Goal: Task Accomplishment & Management: Complete application form

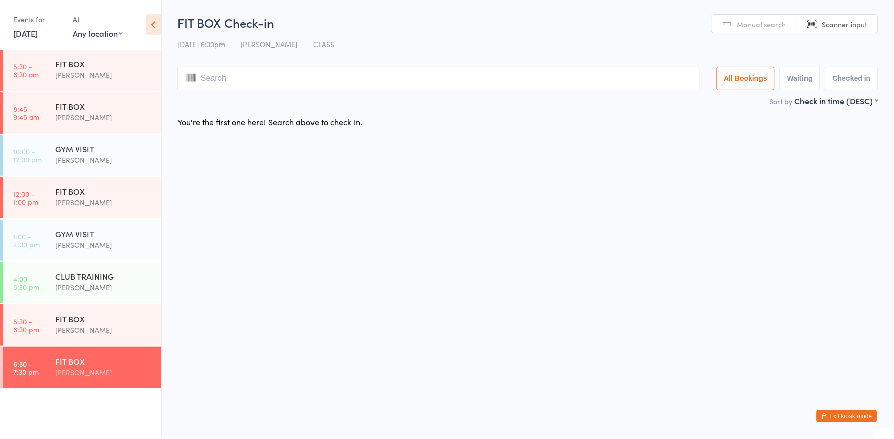
click at [17, 31] on link "[DATE]" at bounding box center [25, 33] width 25 height 11
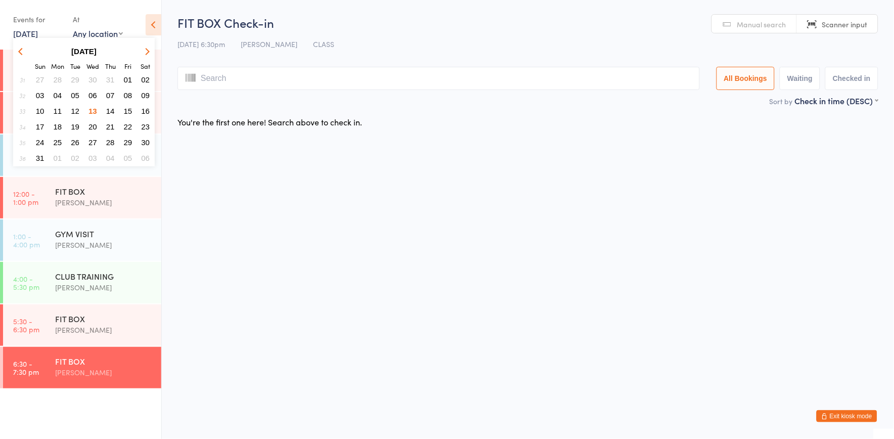
click at [111, 108] on span "14" at bounding box center [110, 111] width 9 height 9
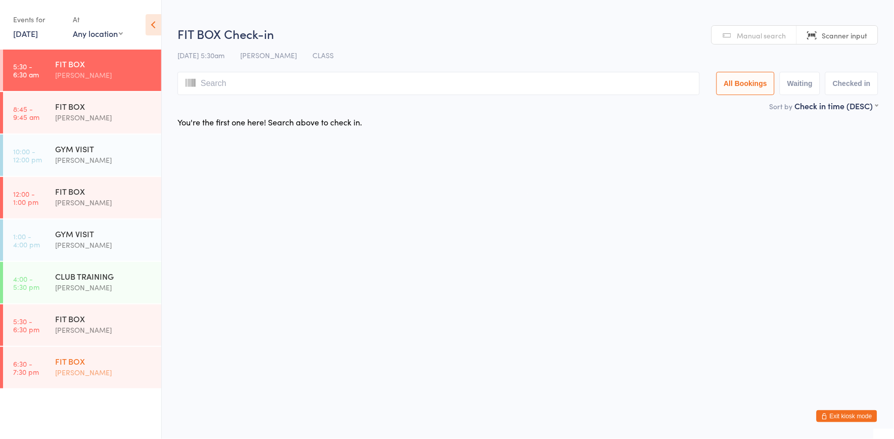
click at [105, 367] on div "[PERSON_NAME]" at bounding box center [104, 373] width 98 height 12
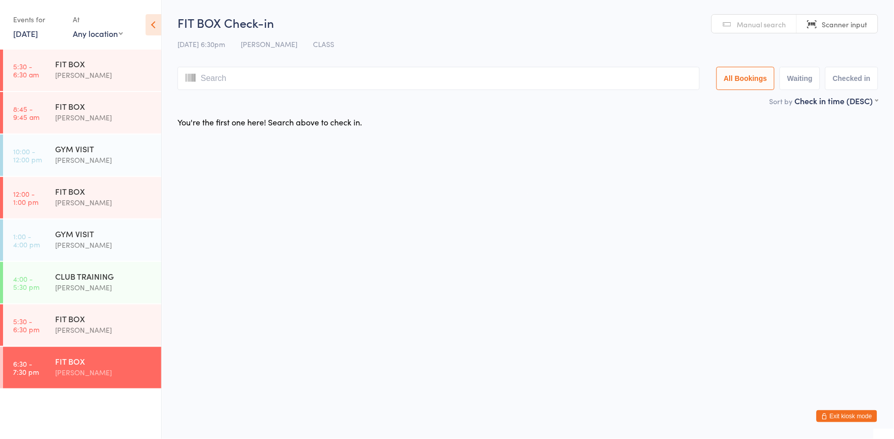
click at [858, 417] on button "Exit kiosk mode" at bounding box center [847, 416] width 61 height 12
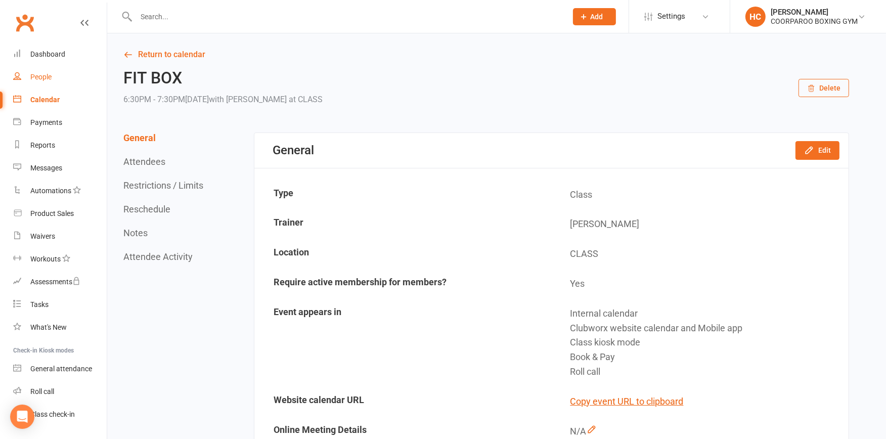
click at [38, 79] on div "People" at bounding box center [40, 77] width 21 height 8
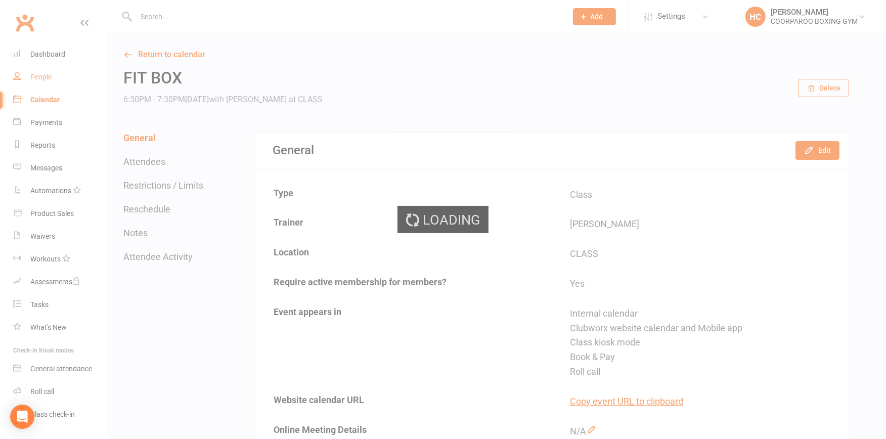
select select "100"
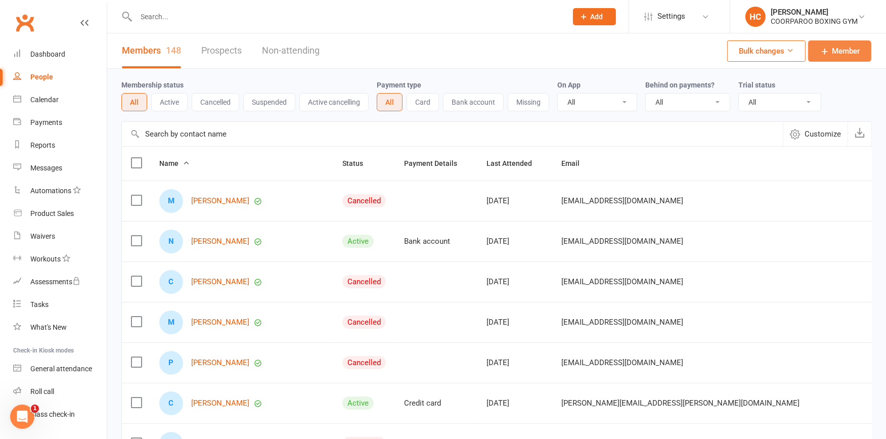
click at [847, 52] on span "Member" at bounding box center [846, 51] width 28 height 12
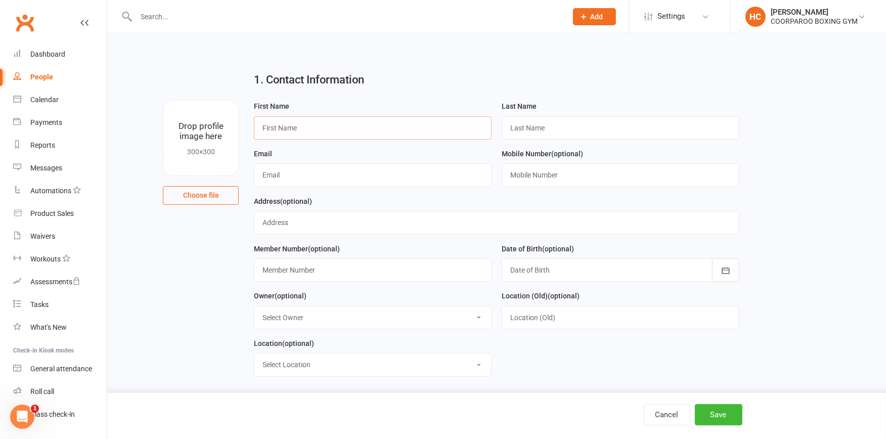
click at [365, 125] on input "text" at bounding box center [373, 127] width 238 height 23
type input "[PERSON_NAME]"
click at [547, 129] on input "text" at bounding box center [621, 127] width 238 height 23
type input "BROOK"
click at [328, 175] on input "text" at bounding box center [373, 174] width 238 height 23
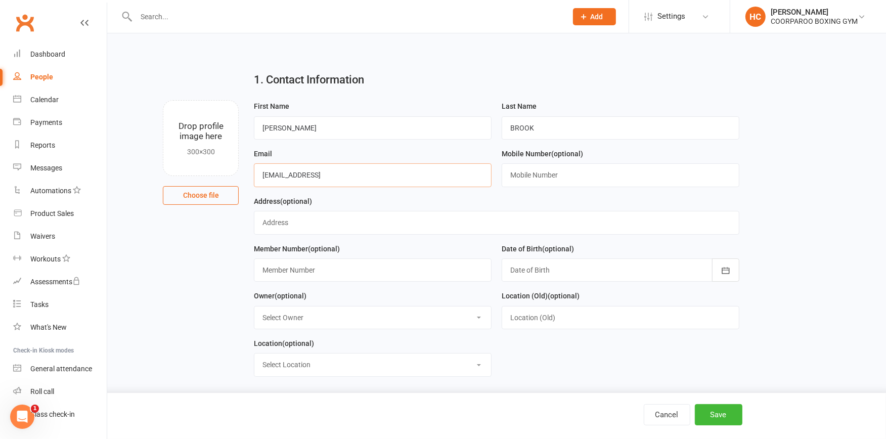
type input "[EMAIL_ADDRESS]"
click at [585, 173] on input "text" at bounding box center [621, 174] width 238 height 23
type input "0491025906"
click at [346, 219] on input "text" at bounding box center [496, 222] width 485 height 23
type input "[STREET_ADDRESS]"
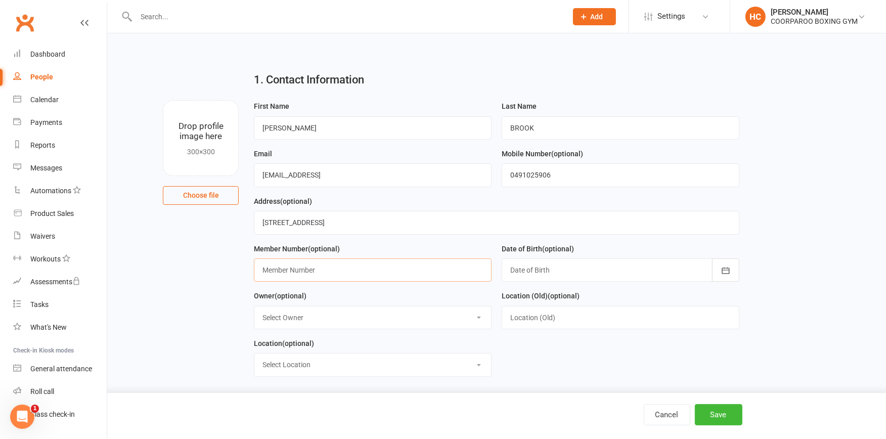
click at [263, 267] on input "text" at bounding box center [373, 269] width 238 height 23
type input "03136"
click at [726, 270] on icon "button" at bounding box center [726, 270] width 8 height 7
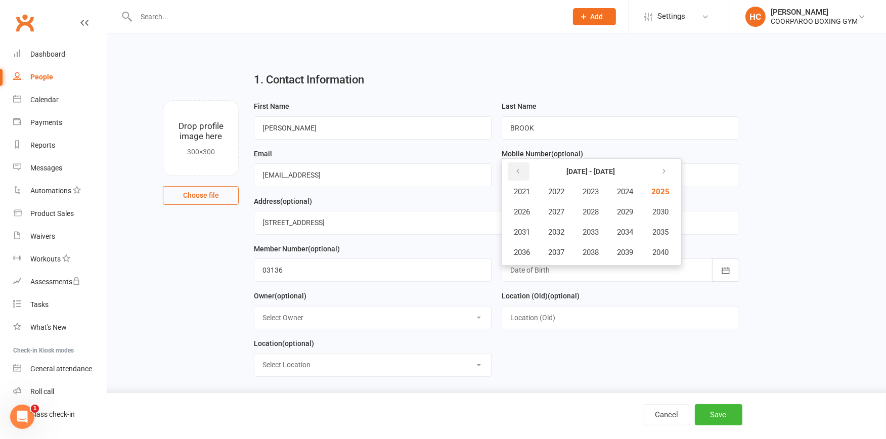
click at [520, 168] on icon "button" at bounding box center [517, 171] width 7 height 8
click at [667, 168] on button "button" at bounding box center [663, 171] width 22 height 18
click at [522, 191] on span "2001" at bounding box center [522, 191] width 16 height 9
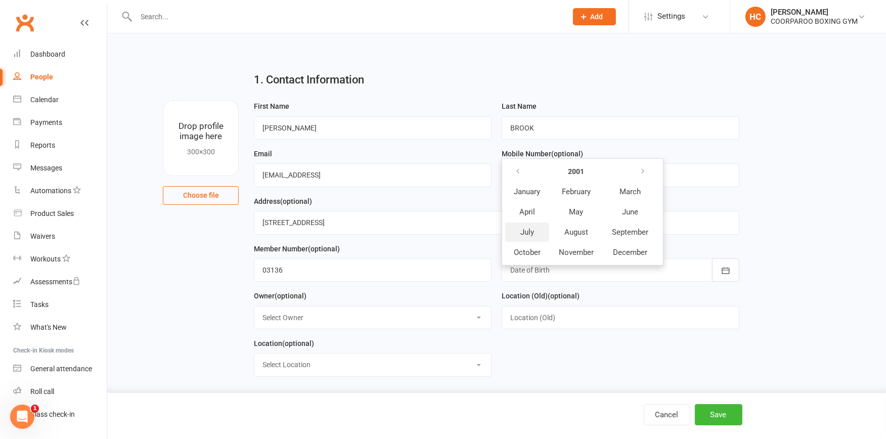
click at [529, 230] on span "July" at bounding box center [527, 232] width 14 height 9
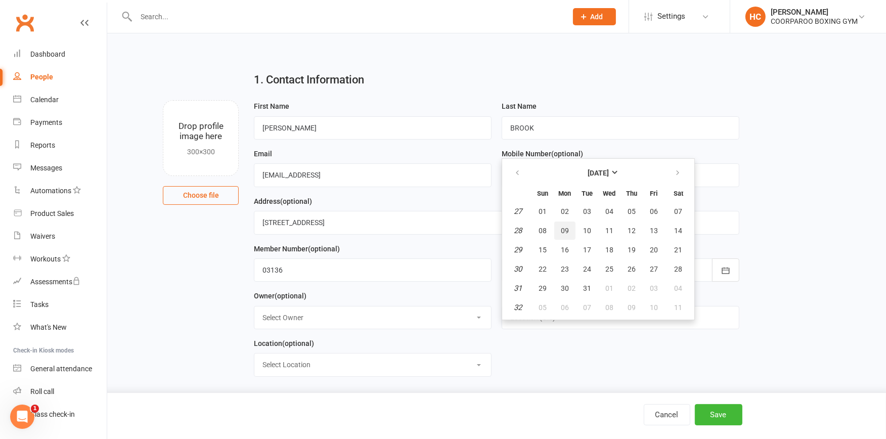
click at [561, 230] on span "09" at bounding box center [565, 231] width 8 height 8
type input "[DATE]"
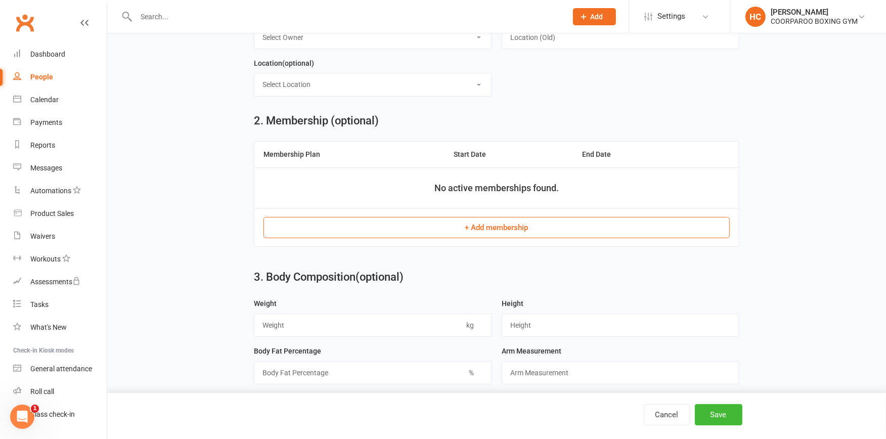
scroll to position [281, 0]
click at [481, 224] on button "+ Add membership" at bounding box center [496, 226] width 466 height 21
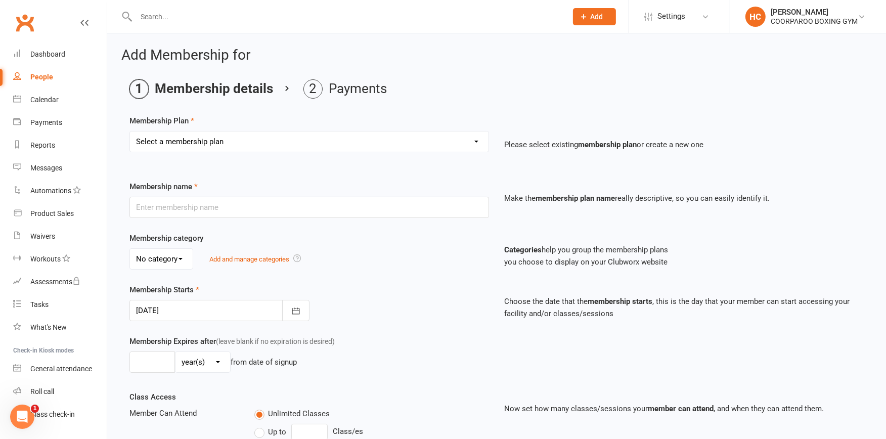
click at [475, 141] on select "Select a membership plan Create new Membership Plan Student Adult" at bounding box center [309, 141] width 358 height 20
select select "2"
click at [130, 131] on select "Select a membership plan Create new Membership Plan Student Adult" at bounding box center [309, 141] width 358 height 20
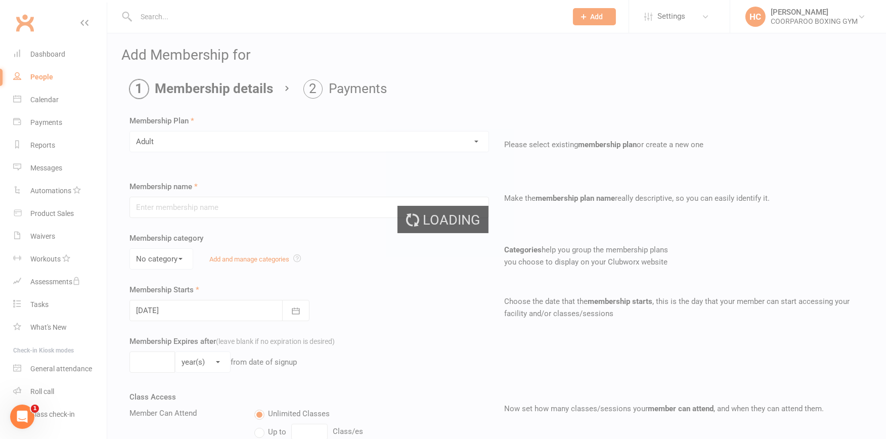
type input "Adult"
select select "0"
type input "0"
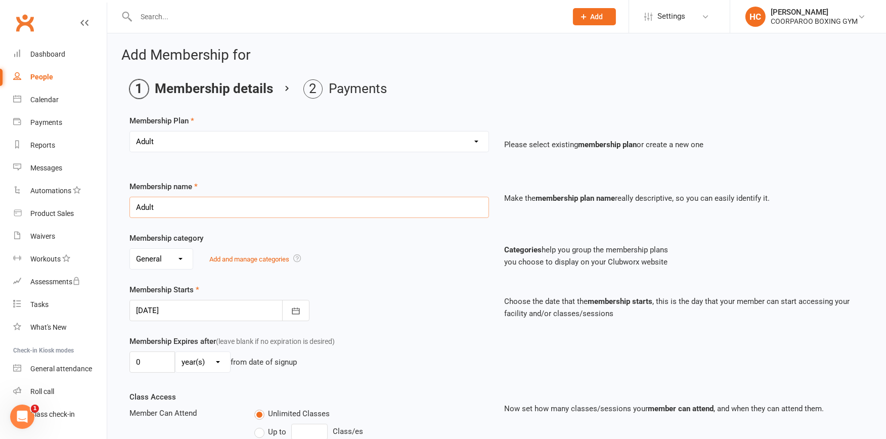
click at [266, 205] on input "Adult" at bounding box center [308, 207] width 359 height 21
type input "A"
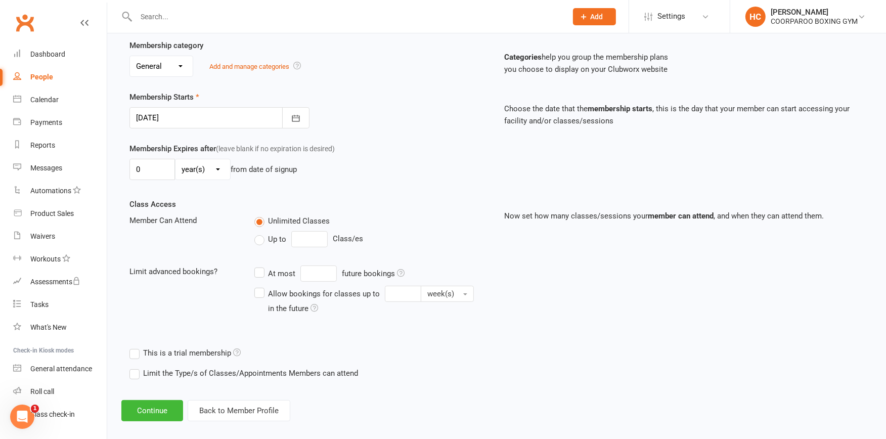
scroll to position [203, 0]
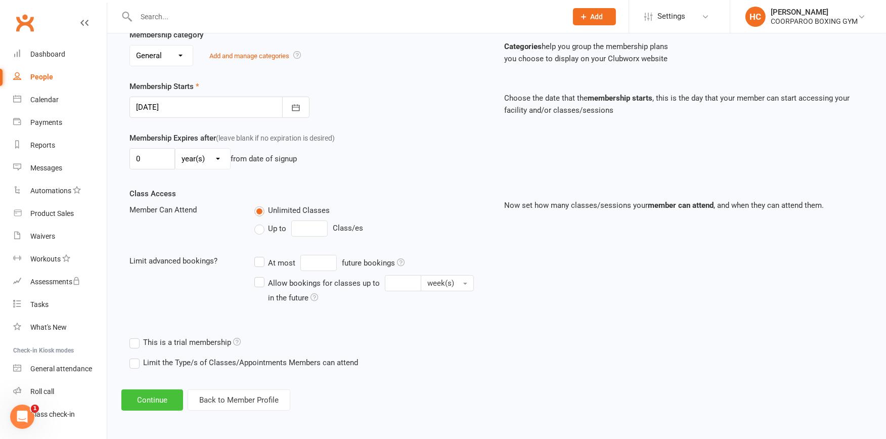
type input "[PERSON_NAME]"
click at [156, 397] on button "Continue" at bounding box center [152, 399] width 62 height 21
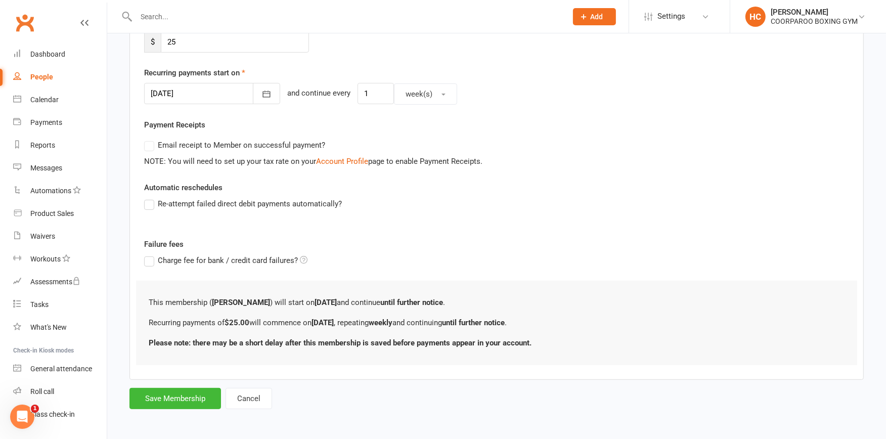
scroll to position [215, 0]
click at [159, 398] on button "Save Membership" at bounding box center [175, 397] width 92 height 21
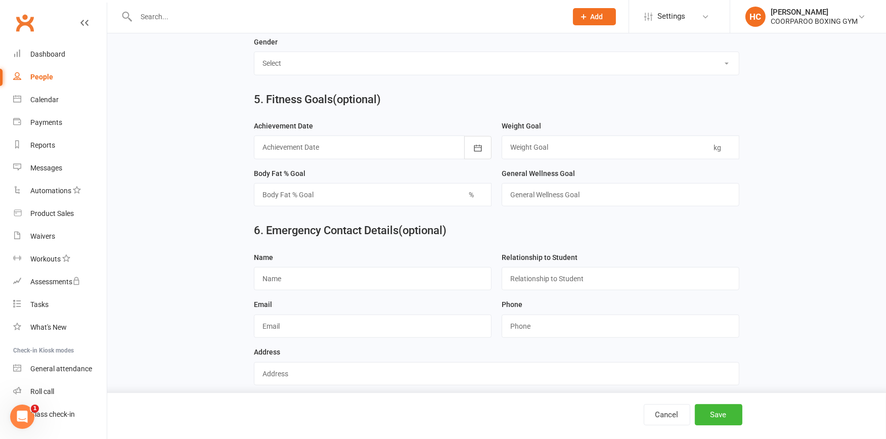
scroll to position [858, 0]
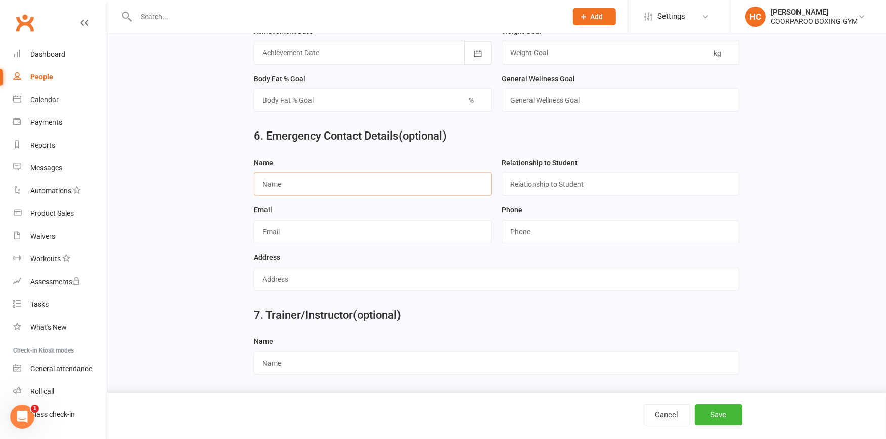
click at [331, 181] on input "text" at bounding box center [373, 183] width 238 height 23
type input "[PERSON_NAME]"
click at [523, 187] on input "text" at bounding box center [621, 183] width 238 height 23
type input "FATHER"
click at [562, 230] on input "string" at bounding box center [621, 231] width 238 height 23
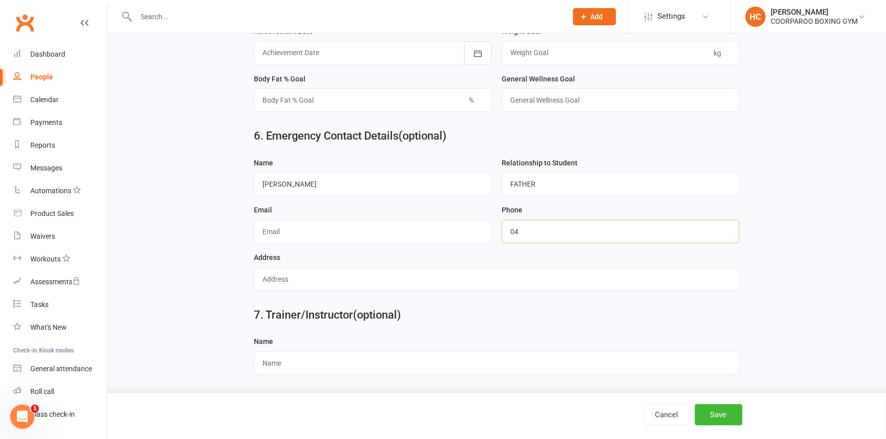
type input "0"
type input "0438206103"
click at [724, 410] on button "Save" at bounding box center [719, 414] width 48 height 21
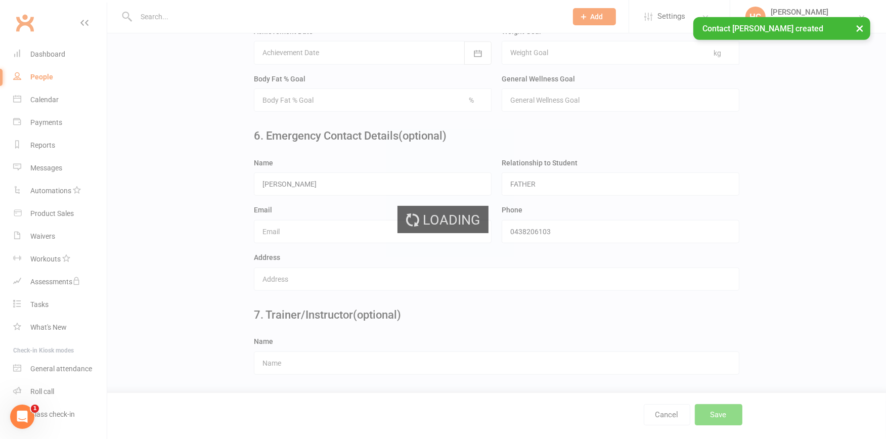
scroll to position [0, 0]
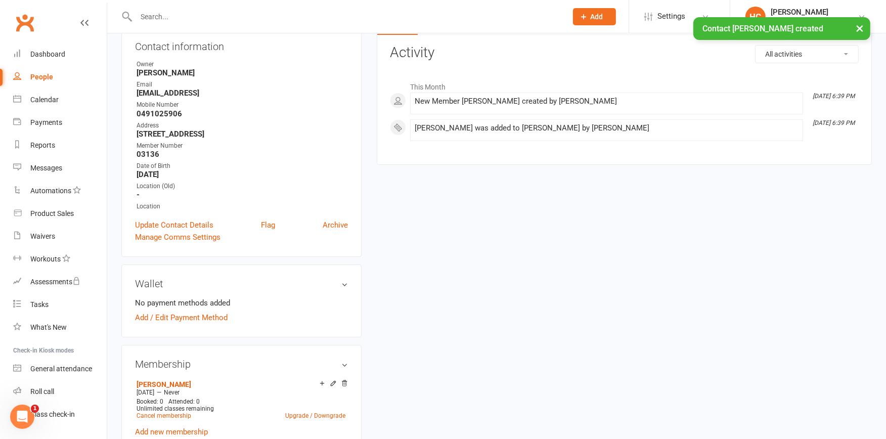
scroll to position [112, 0]
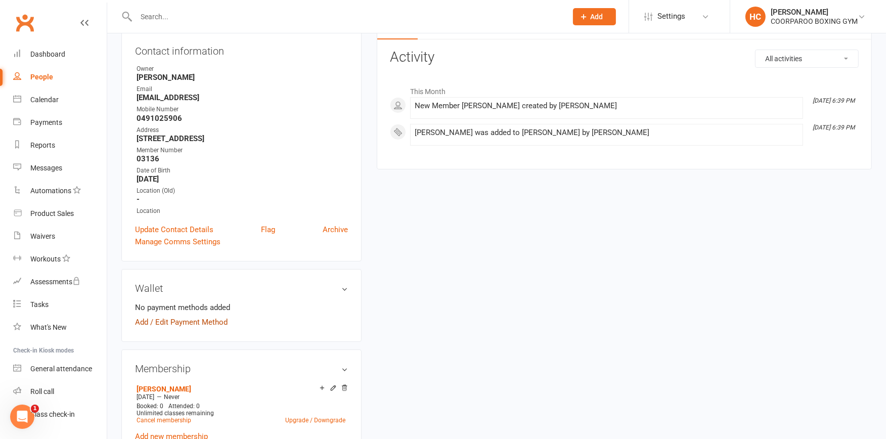
click at [179, 321] on link "Add / Edit Payment Method" at bounding box center [181, 322] width 93 height 12
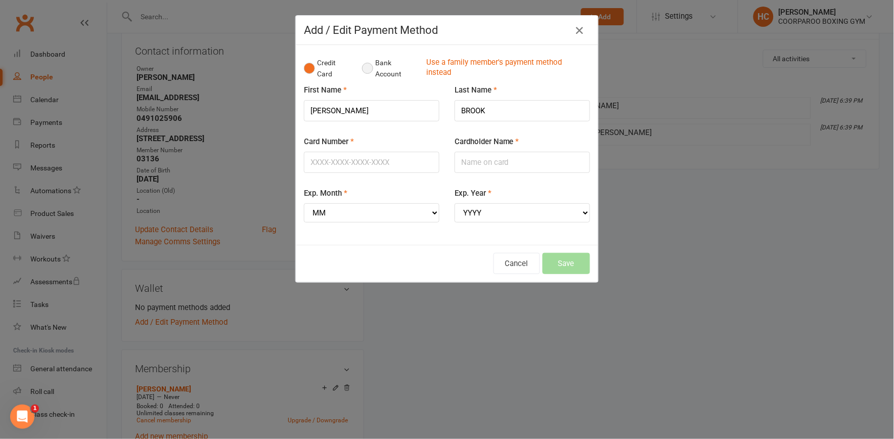
click at [362, 68] on button "Bank Account" at bounding box center [390, 68] width 56 height 31
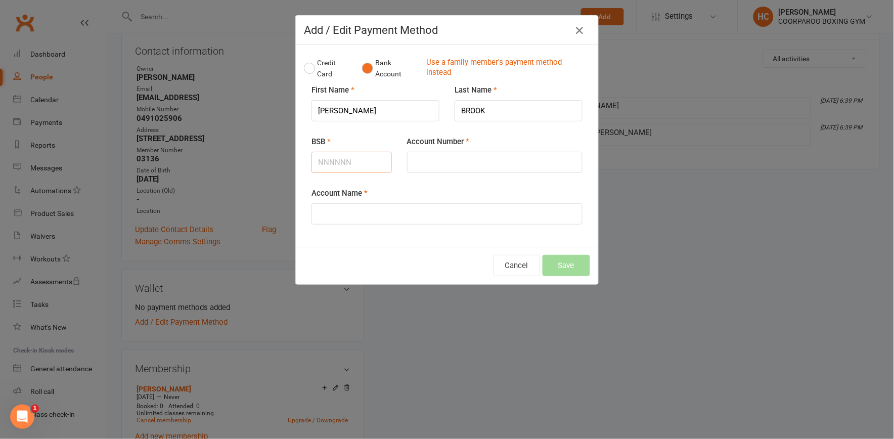
click at [348, 158] on input "BSB" at bounding box center [351, 162] width 80 height 21
type input "484799"
click at [432, 160] on input "Account Number" at bounding box center [494, 162] width 175 height 21
type input "607276214"
click at [336, 211] on input "Account Name" at bounding box center [446, 213] width 271 height 21
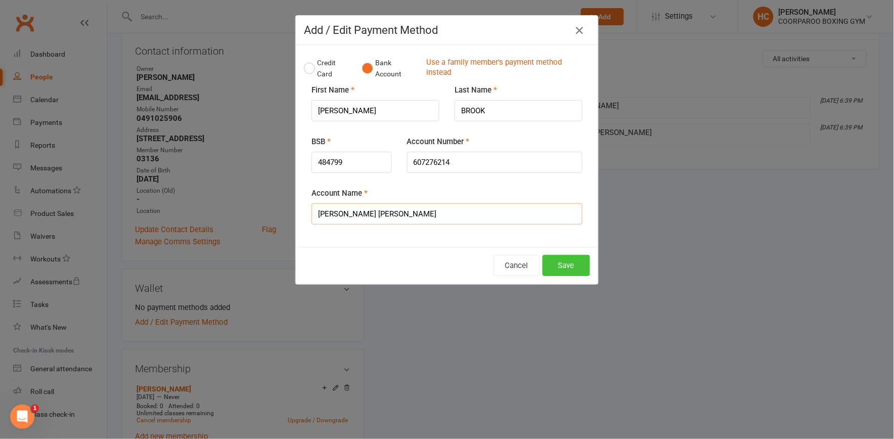
type input "[PERSON_NAME] [PERSON_NAME]"
click at [558, 261] on button "Save" at bounding box center [567, 265] width 48 height 21
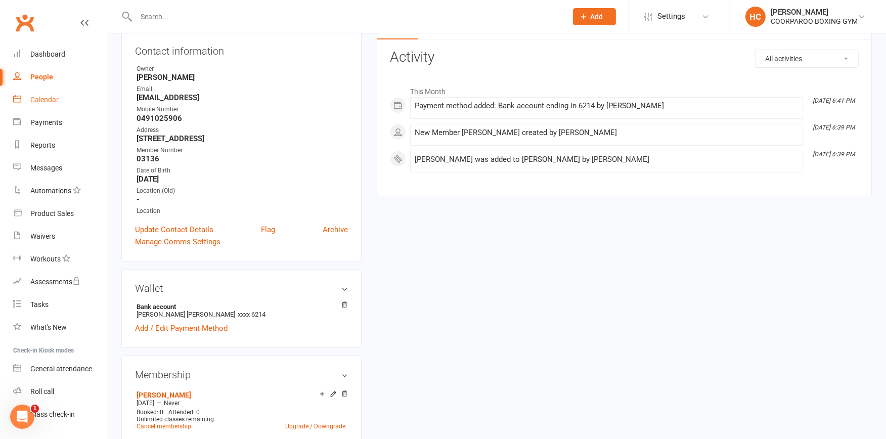
click at [42, 99] on div "Calendar" at bounding box center [44, 100] width 28 height 8
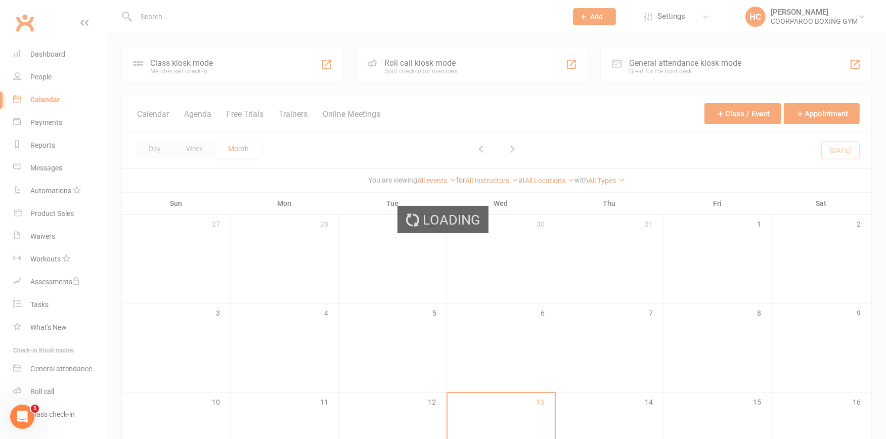
click at [234, 62] on div "Loading" at bounding box center [443, 219] width 886 height 439
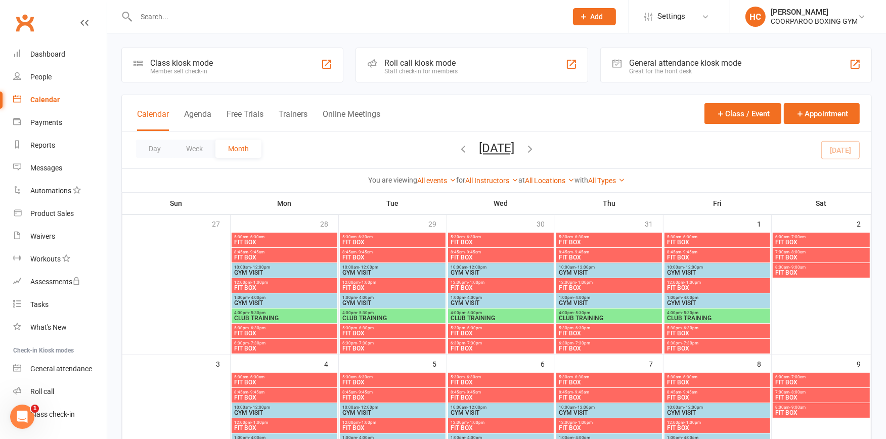
click at [234, 62] on div "Class kiosk mode Member self check-in" at bounding box center [232, 65] width 222 height 35
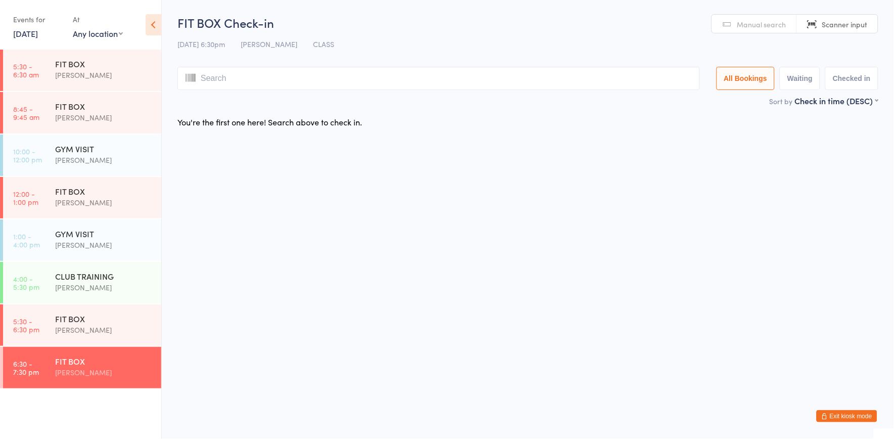
click at [31, 32] on link "[DATE]" at bounding box center [25, 33] width 25 height 11
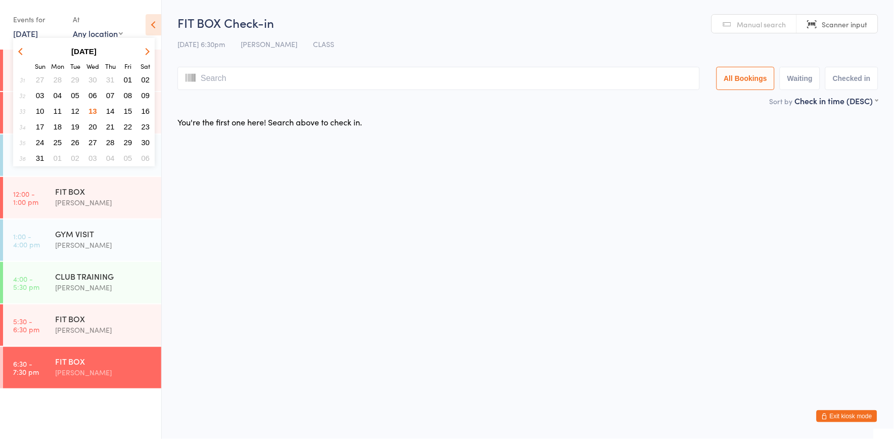
click at [110, 108] on span "14" at bounding box center [110, 111] width 9 height 9
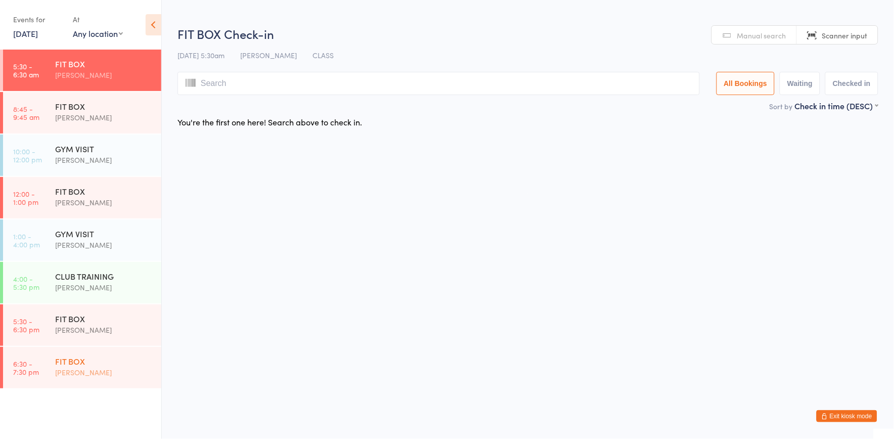
click at [110, 363] on div "FIT BOX" at bounding box center [104, 360] width 98 height 11
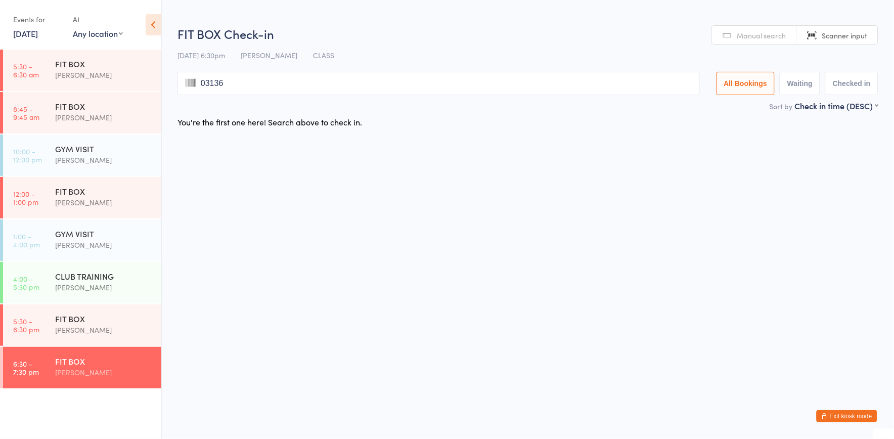
type input "03136"
